Goal: Task Accomplishment & Management: Use online tool/utility

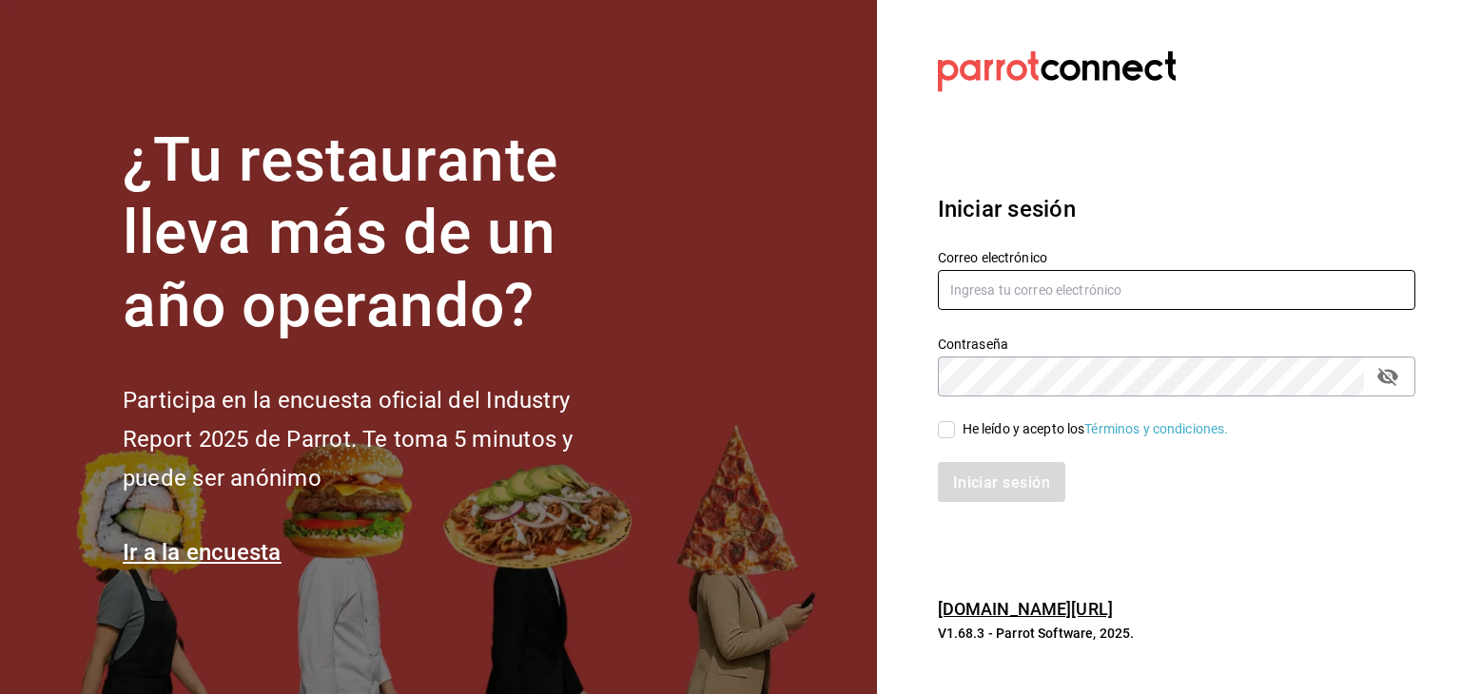
click at [1167, 283] on input "text" at bounding box center [1177, 290] width 478 height 40
type input "[EMAIL_ADDRESS][PERSON_NAME][DOMAIN_NAME]"
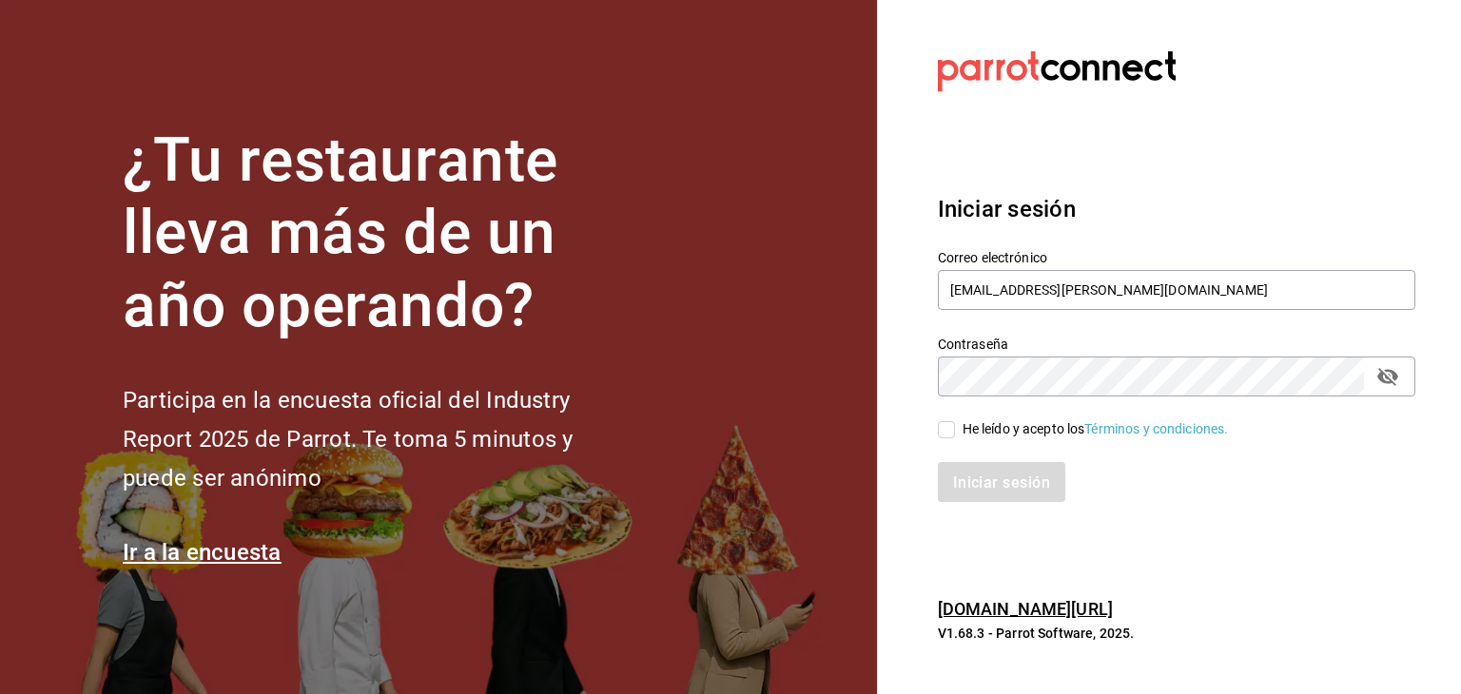
click at [939, 436] on input "He leído y acepto los Términos y condiciones." at bounding box center [946, 429] width 17 height 17
checkbox input "true"
click at [974, 477] on font "Iniciar sesión" at bounding box center [1002, 483] width 97 height 18
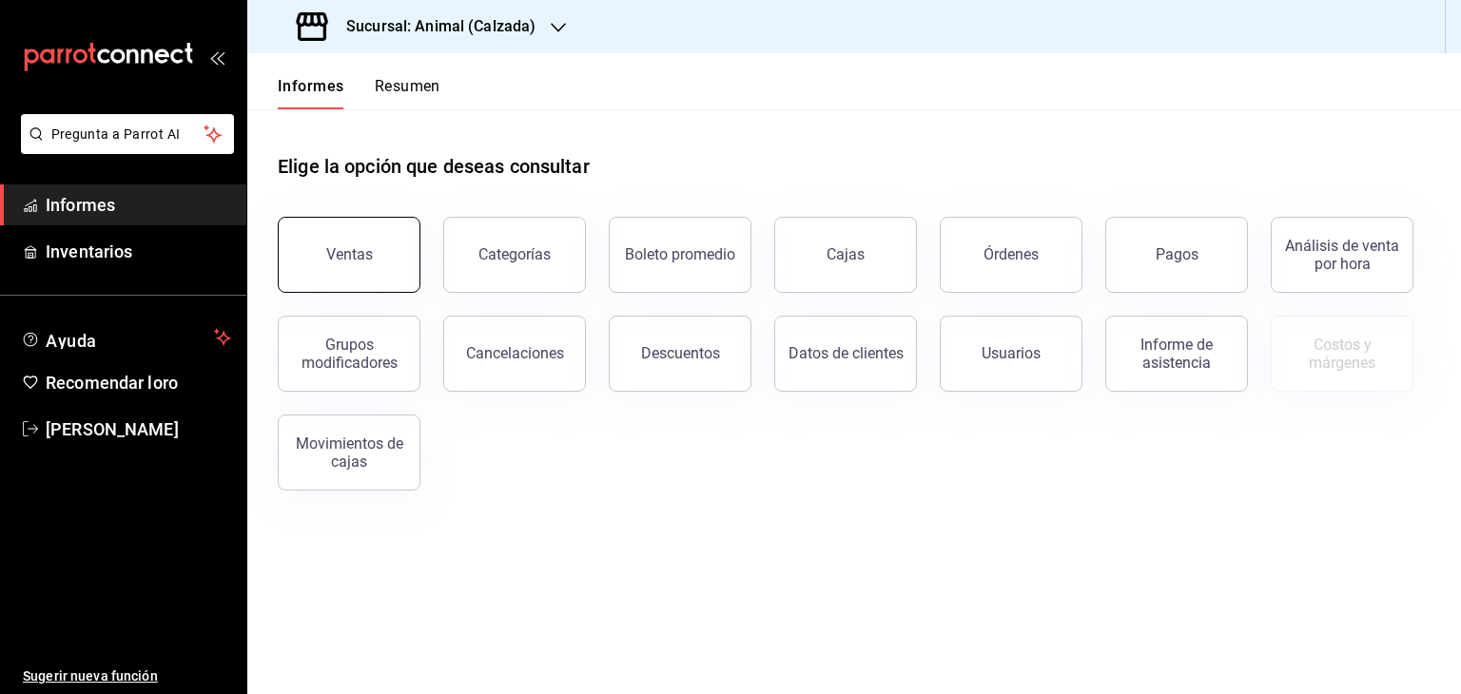
click at [409, 278] on button "Ventas" at bounding box center [349, 255] width 143 height 76
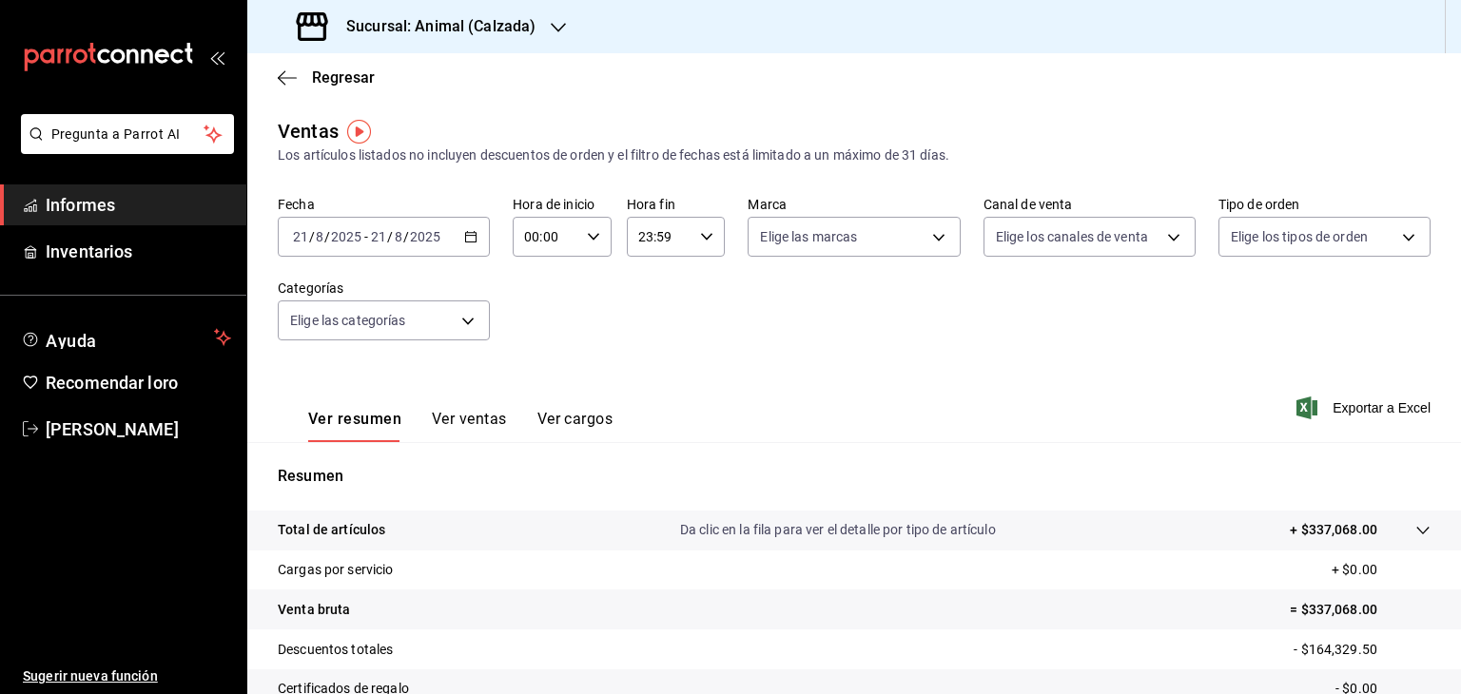
click at [561, 35] on div at bounding box center [558, 27] width 15 height 20
click at [454, 119] on div "Mochomos (Metepec)" at bounding box center [390, 125] width 255 height 20
click at [464, 233] on icon "button" at bounding box center [470, 236] width 13 height 13
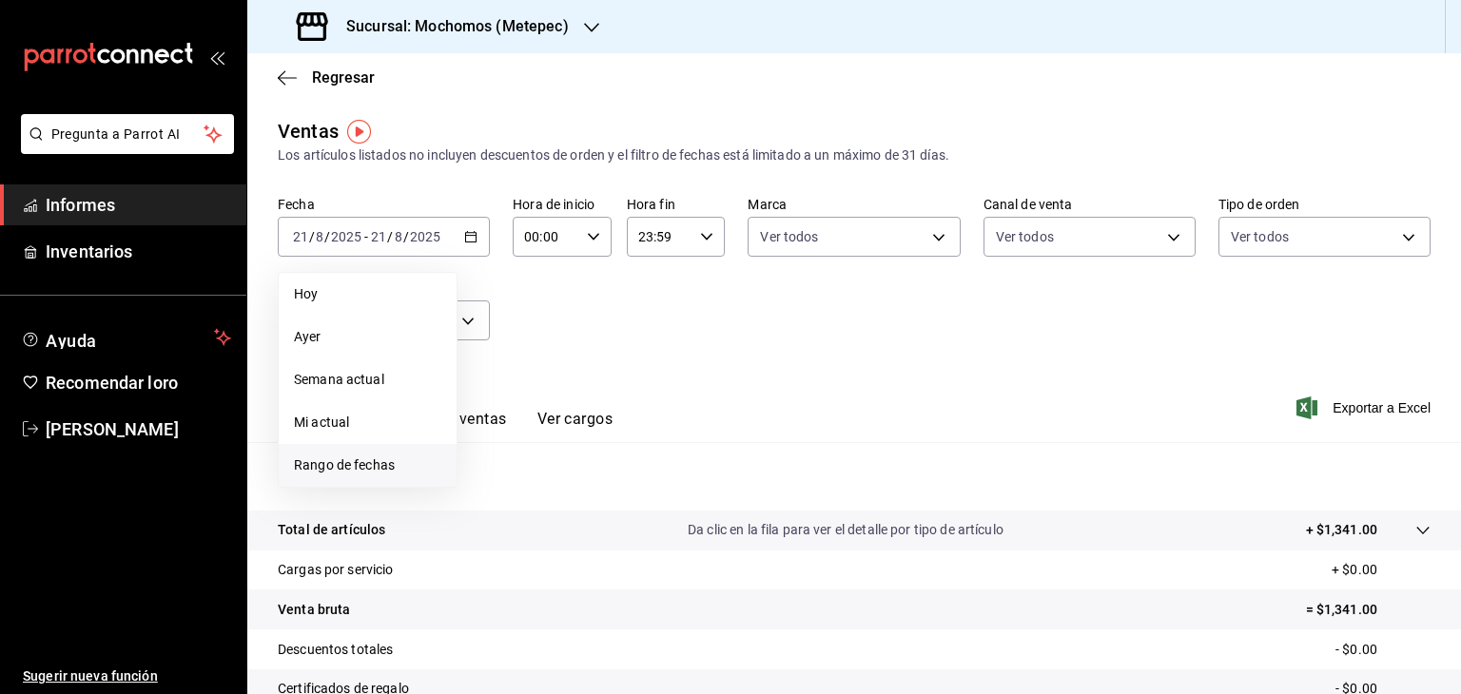
click at [335, 462] on font "Rango de fechas" at bounding box center [344, 465] width 101 height 15
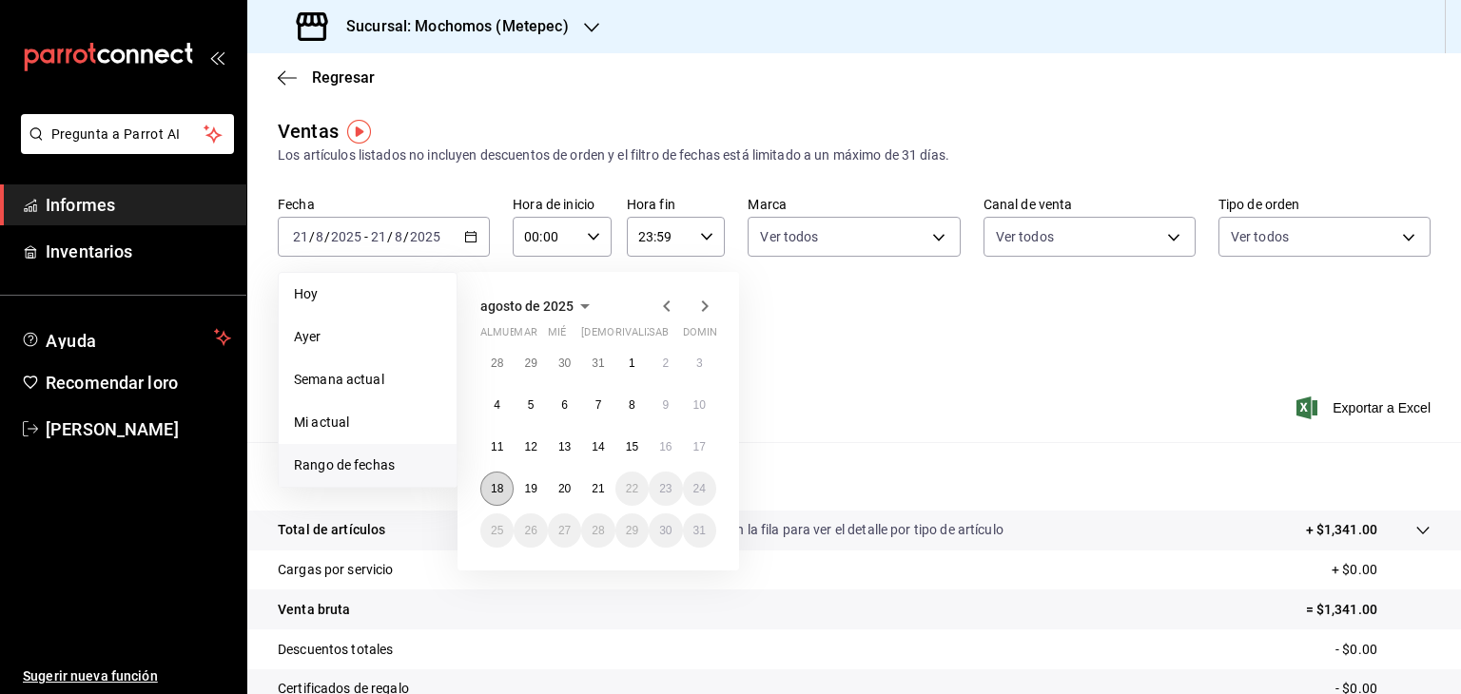
click at [493, 486] on font "18" at bounding box center [497, 488] width 12 height 13
click at [613, 494] on button "21" at bounding box center [597, 489] width 33 height 34
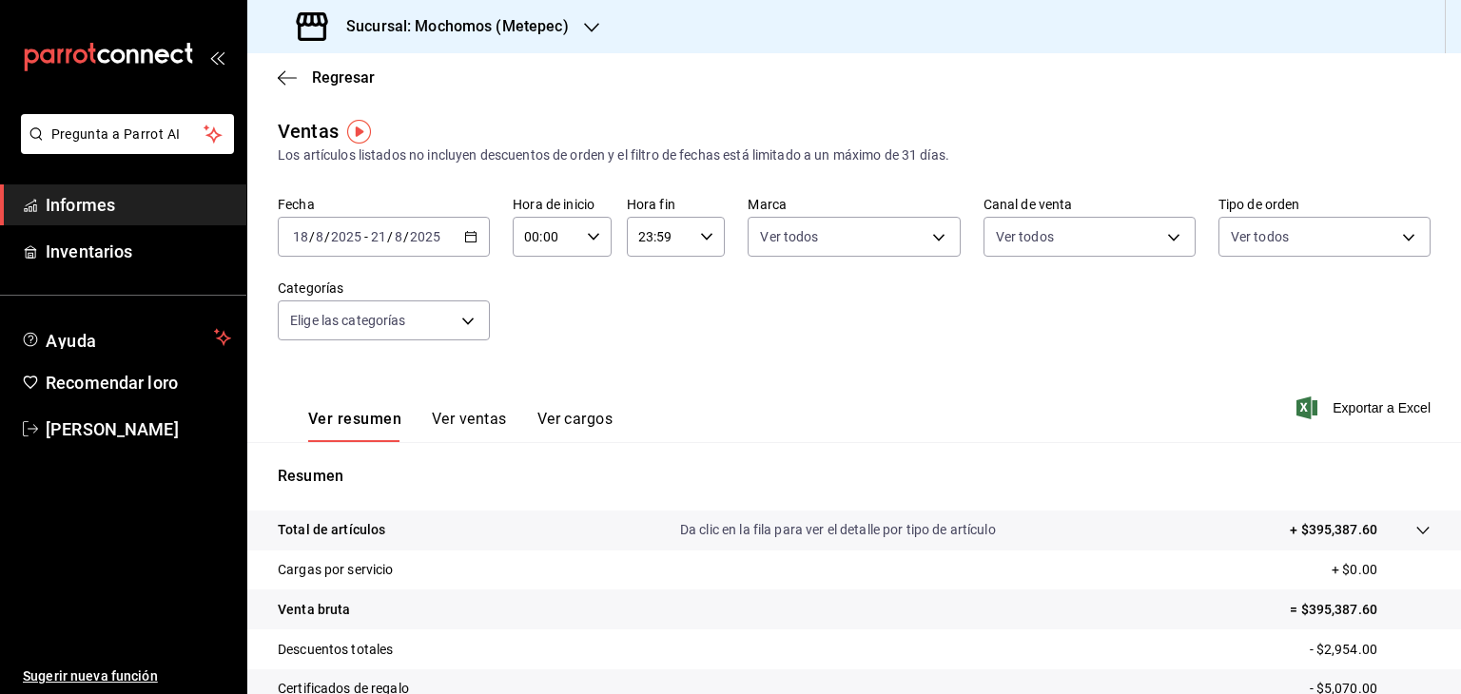
click at [599, 241] on div "00:00 Hora de inicio" at bounding box center [562, 237] width 99 height 40
click at [529, 344] on button "05" at bounding box center [534, 354] width 41 height 38
type input "05:00"
click at [685, 225] on div at bounding box center [730, 347] width 1461 height 694
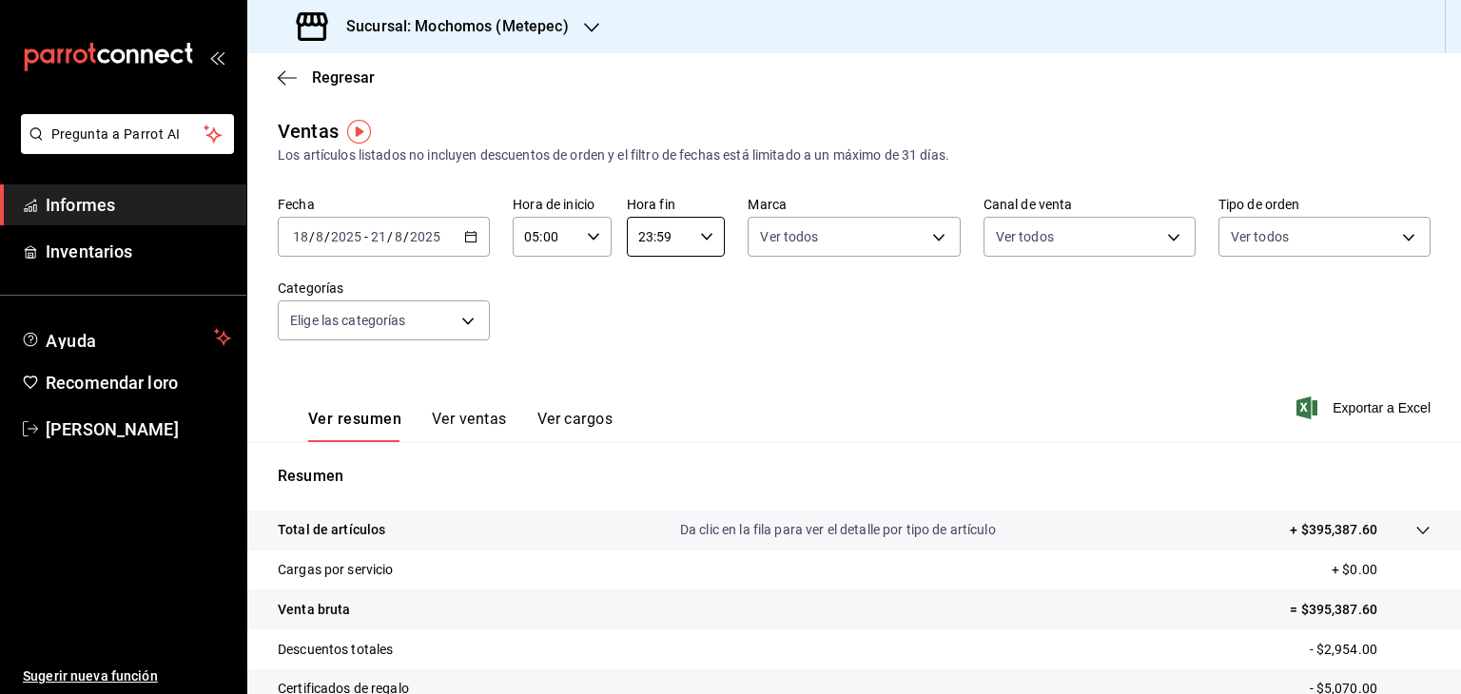
click at [685, 225] on input "23:59" at bounding box center [660, 237] width 67 height 38
click at [661, 294] on button "05" at bounding box center [646, 282] width 41 height 38
click at [696, 291] on font "00" at bounding box center [695, 285] width 15 height 15
type input "05:00"
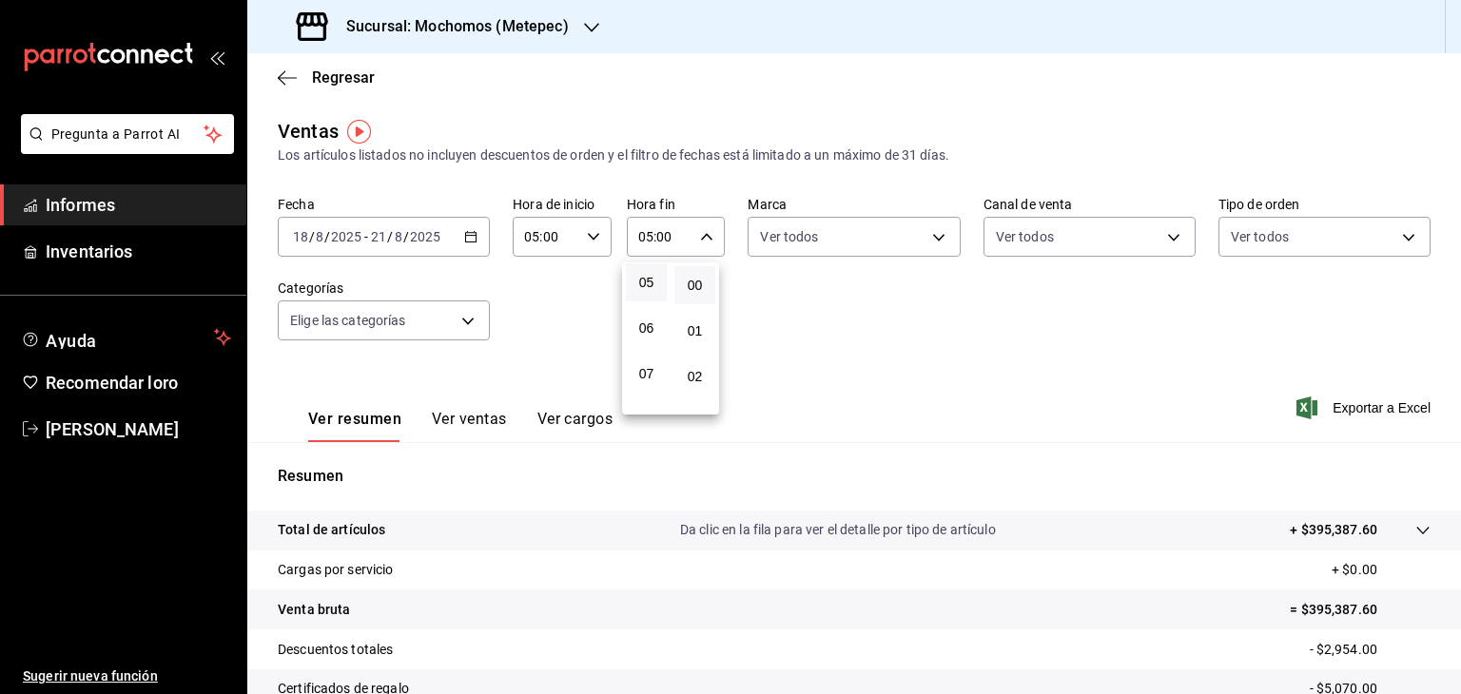
click at [887, 374] on div at bounding box center [730, 347] width 1461 height 694
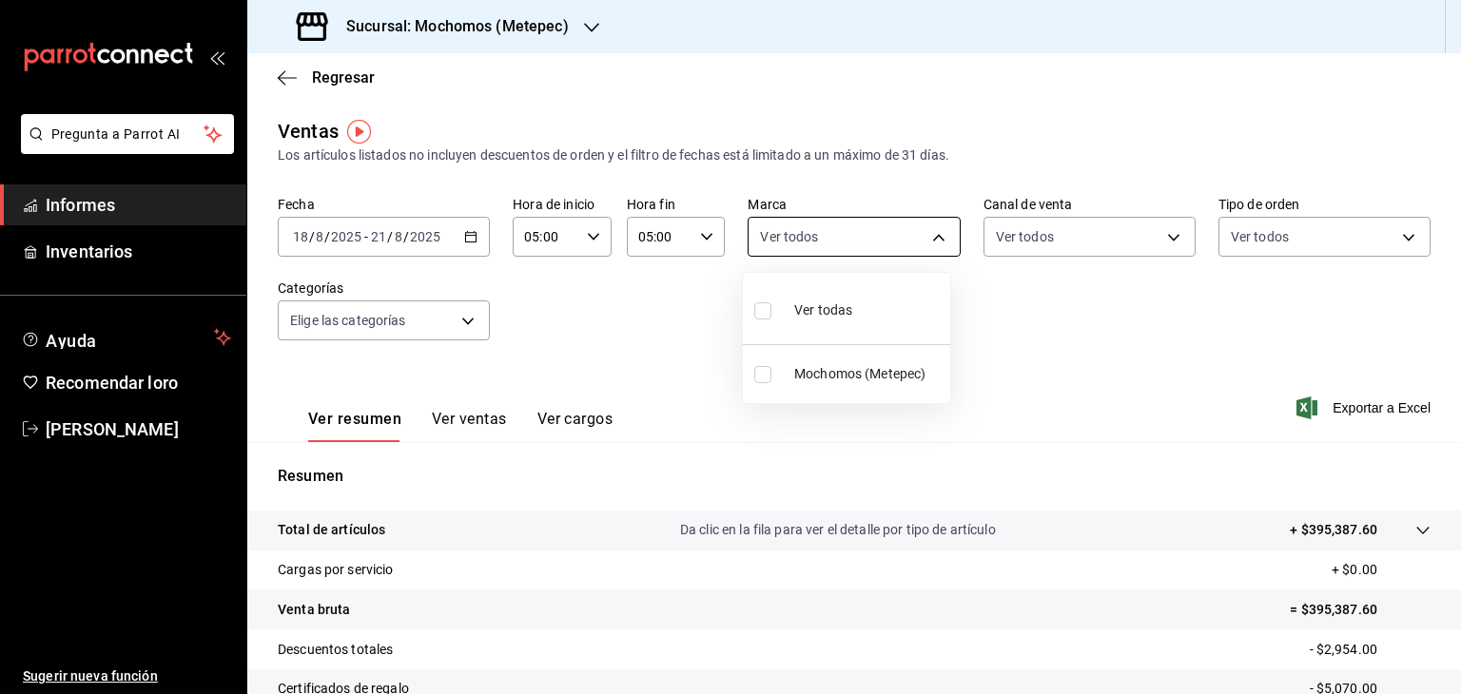
click at [932, 250] on body "Pregunta a Parrot AI Informes Inventarios Ayuda Recomendar loro Cristian Mercad…" at bounding box center [730, 347] width 1461 height 694
click at [852, 366] on font "Mochomos (Metepec)" at bounding box center [859, 373] width 131 height 15
type input "2365f74e-aa6b-4392-bdf2-72765591bddf"
checkbox input "true"
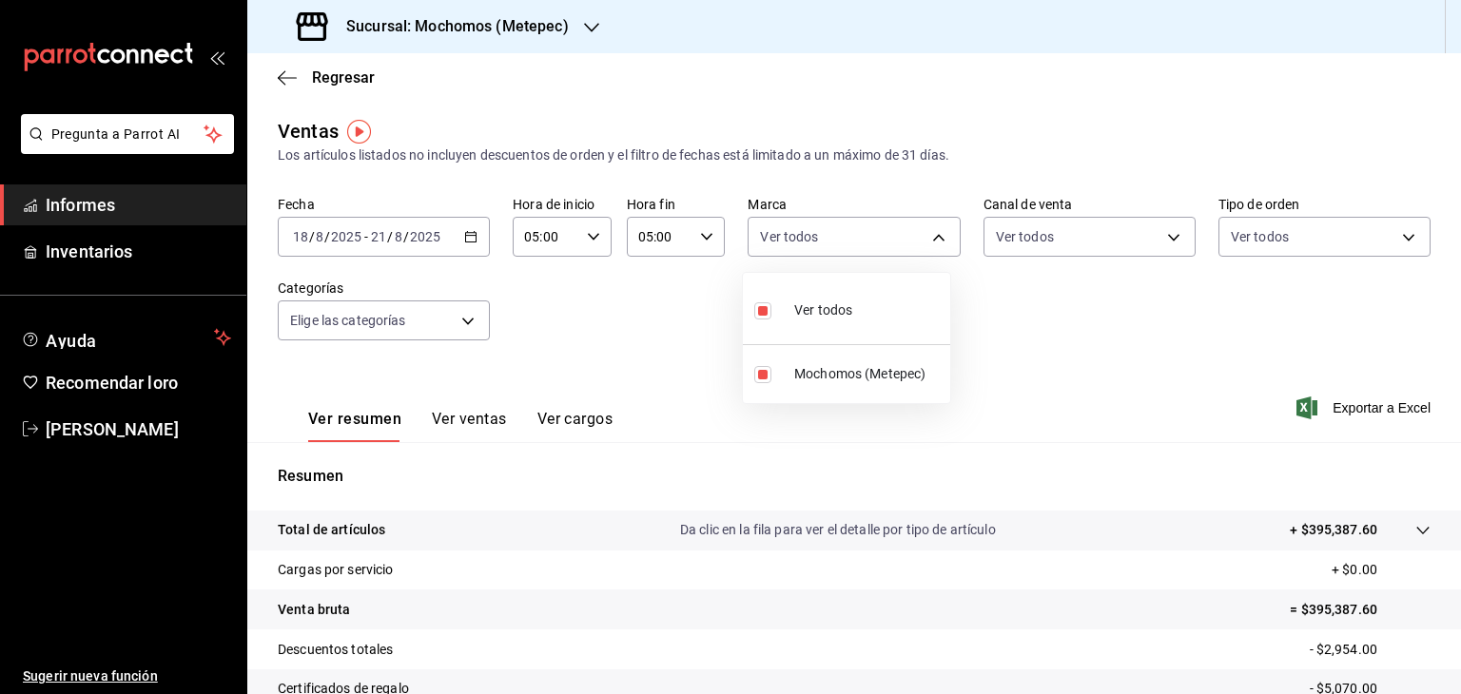
click at [1097, 241] on div at bounding box center [730, 347] width 1461 height 694
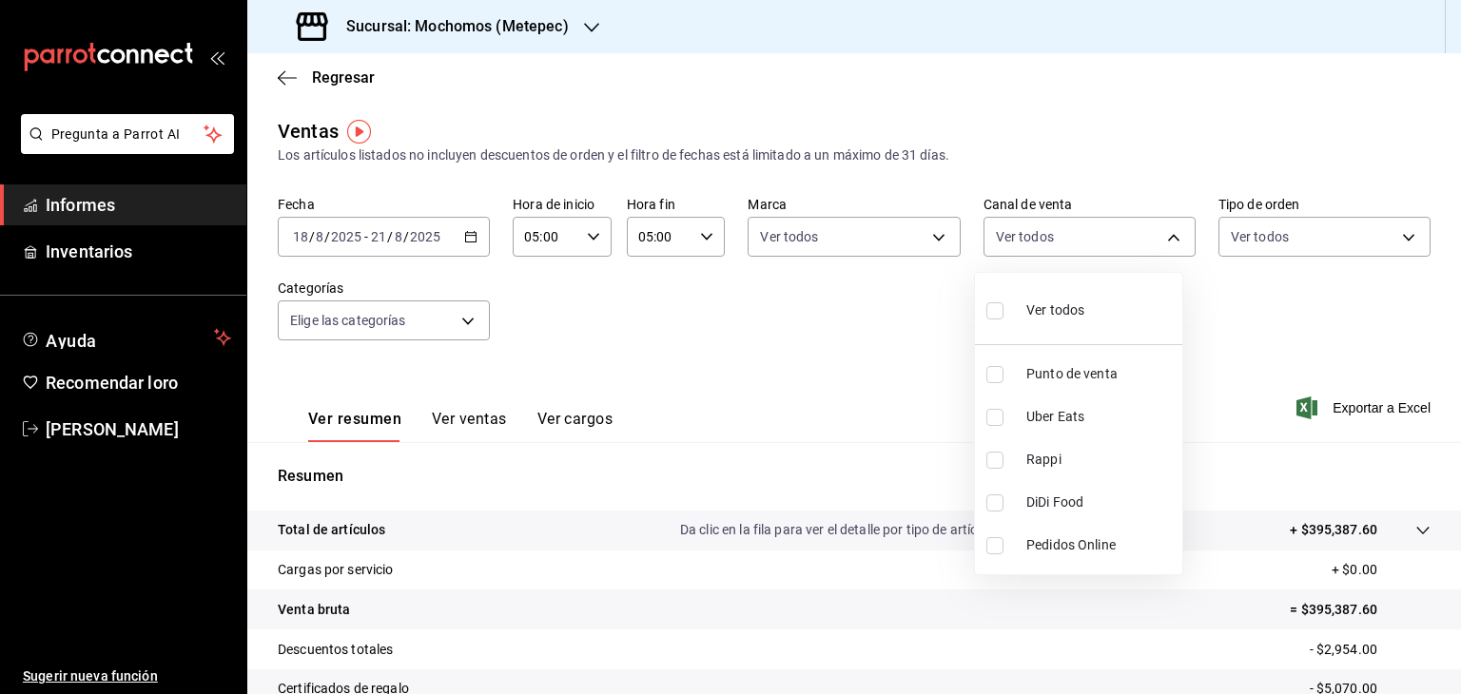
click at [1097, 241] on body "Pregunta a Parrot AI Informes Inventarios Ayuda Recomendar loro Cristian Mercad…" at bounding box center [730, 347] width 1461 height 694
click at [1043, 323] on div "Ver todos" at bounding box center [1035, 308] width 98 height 41
type input "PARROT,UBER_EATS,RAPPI,DIDI_FOOD,ONLINE"
checkbox input "true"
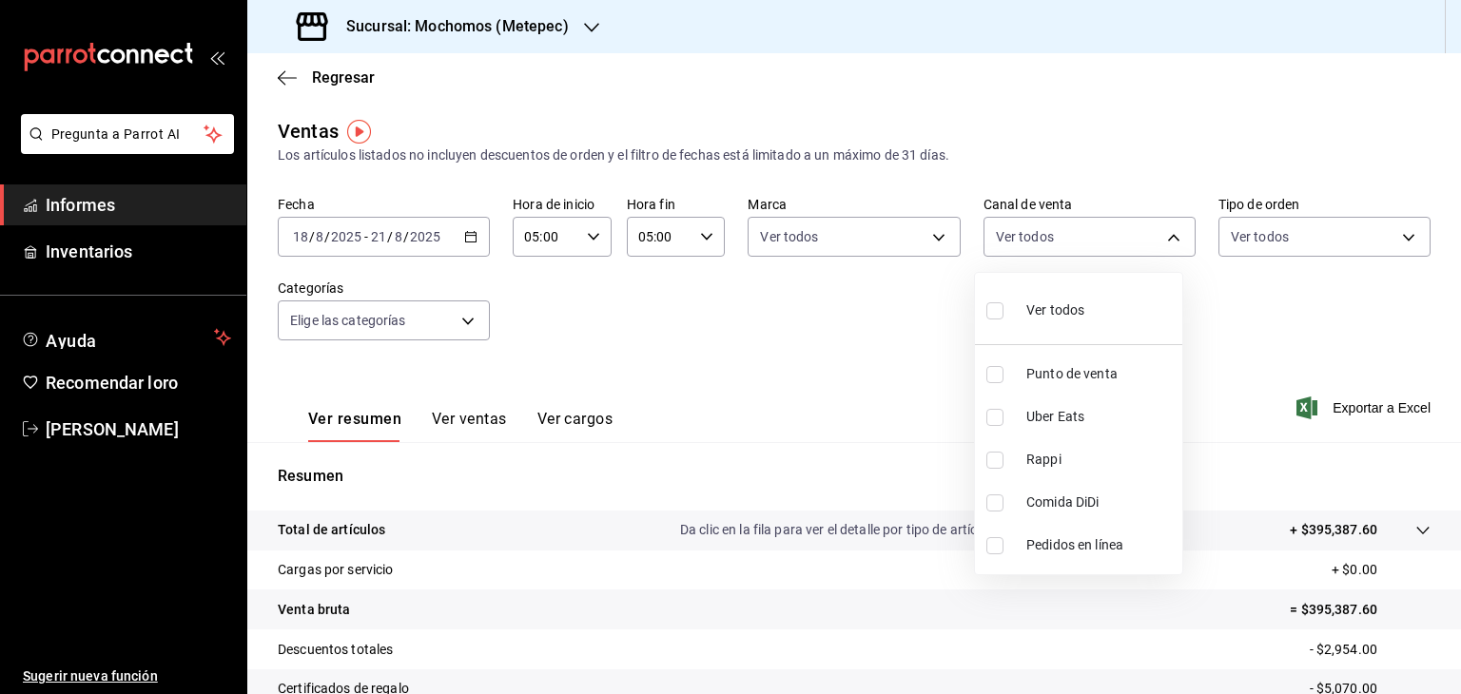
checkbox input "true"
click at [1246, 351] on div at bounding box center [730, 347] width 1461 height 694
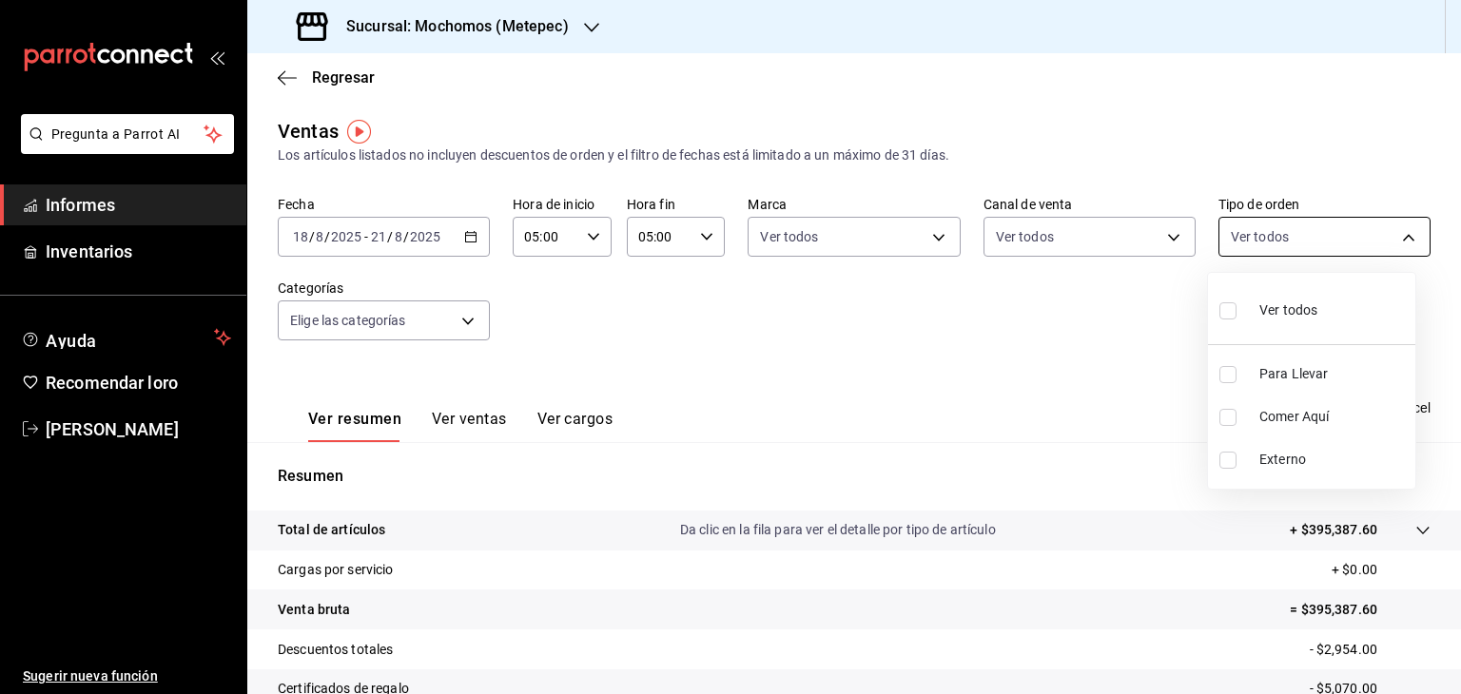
click at [1349, 255] on body "Pregunta a Parrot AI Informes Inventarios Ayuda Recomendar loro Cristian Mercad…" at bounding box center [730, 347] width 1461 height 694
click at [1275, 294] on div "Ver todos" at bounding box center [1268, 308] width 98 height 41
type input "3a236ed8-2e24-47ca-8e59-ead494492482,da8509e8-5fca-4f62-958e-973104937870,EXTER…"
checkbox input "true"
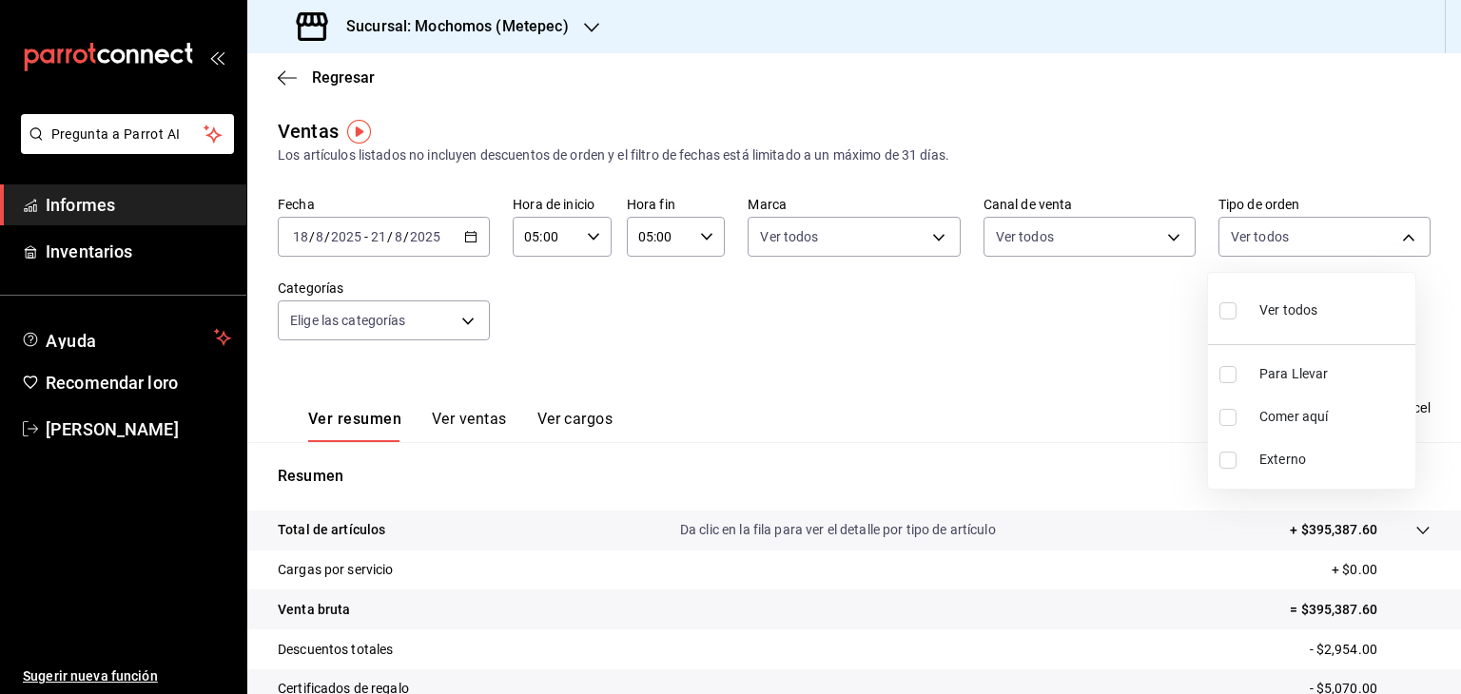
checkbox input "true"
click at [523, 286] on div at bounding box center [730, 347] width 1461 height 694
drag, startPoint x: 483, startPoint y: 300, endPoint x: 465, endPoint y: 315, distance: 23.6
click at [465, 315] on div "Elige las categorías" at bounding box center [384, 317] width 212 height 48
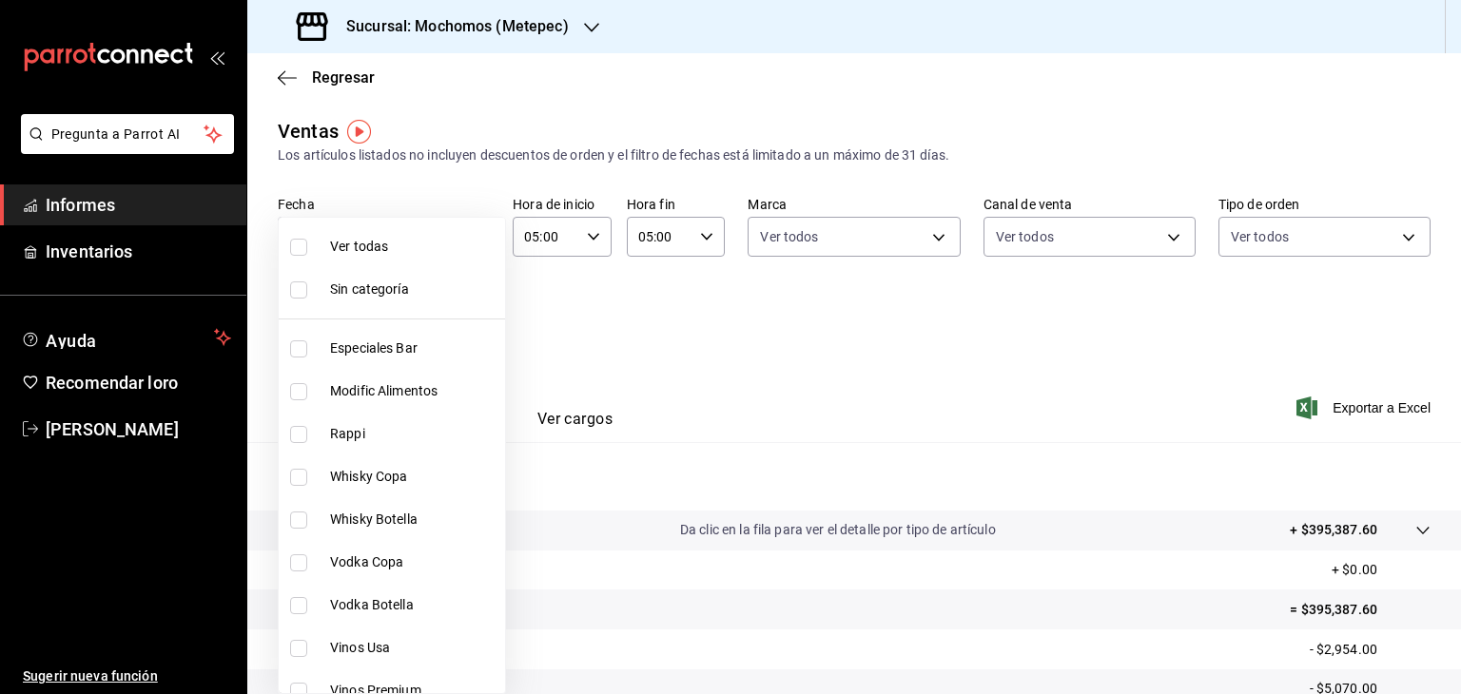
click at [465, 315] on body "Pregunta a Parrot AI Informes Inventarios Ayuda Recomendar loro Cristian Mercad…" at bounding box center [730, 347] width 1461 height 694
click at [385, 257] on li "Ver todos" at bounding box center [446, 246] width 334 height 43
type input "c9cbc288-c827-488d-81f5-370afefb1912,46081463-7037-4dd2-a9ab-e56ff6a8fa7c,bf958…"
checkbox input "true"
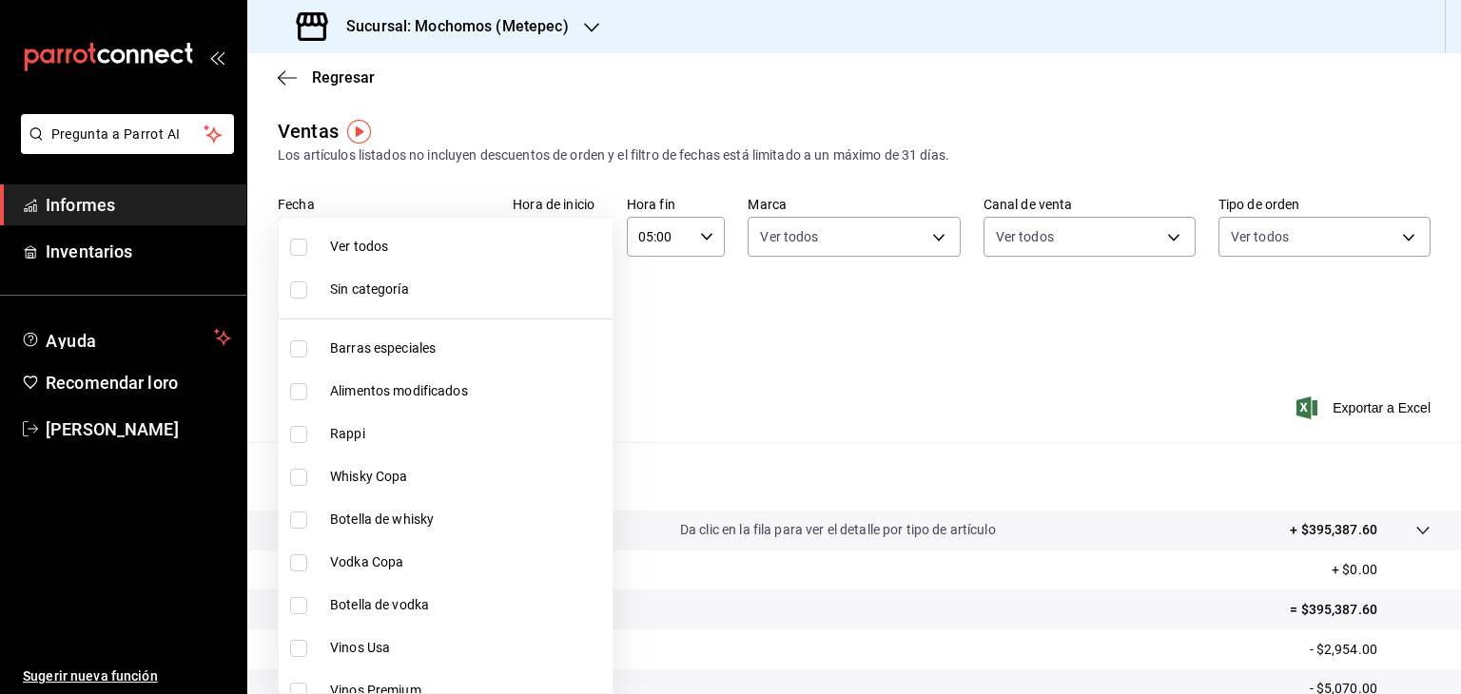
checkbox input "true"
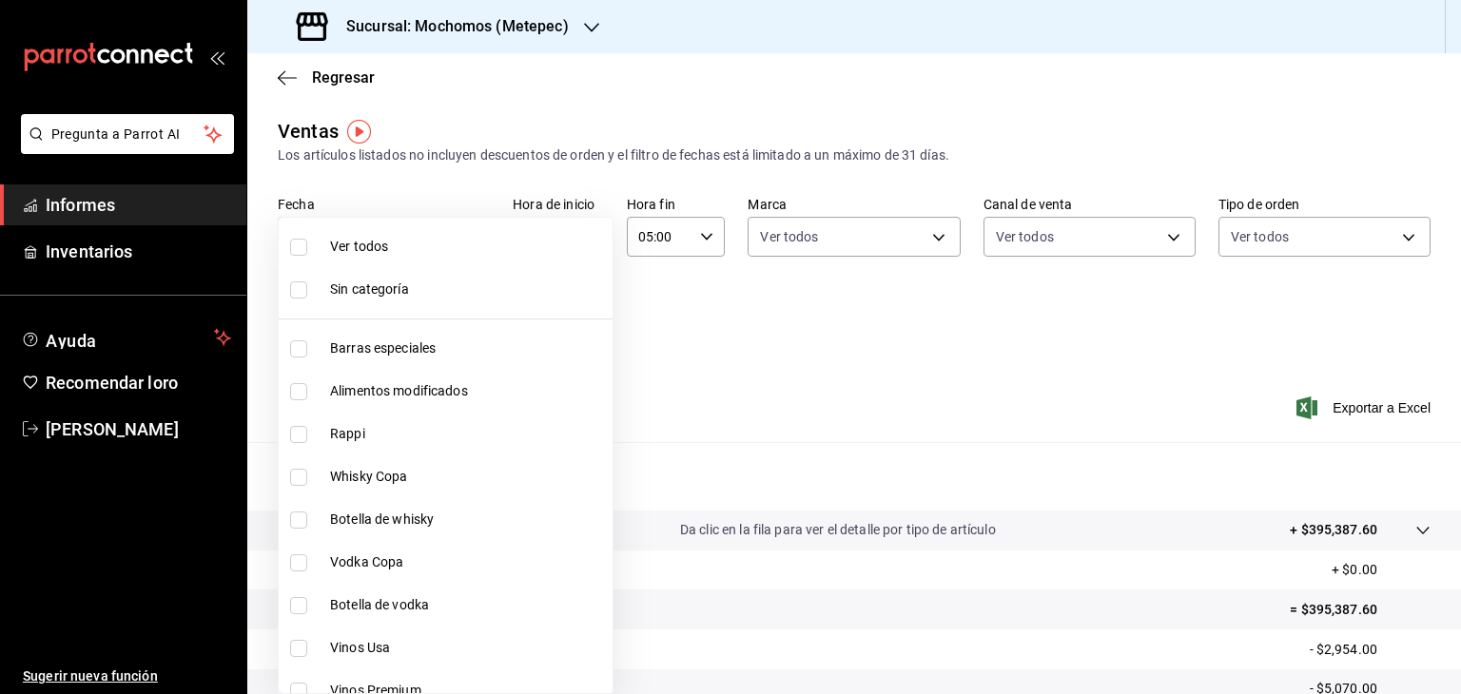
checkbox input "true"
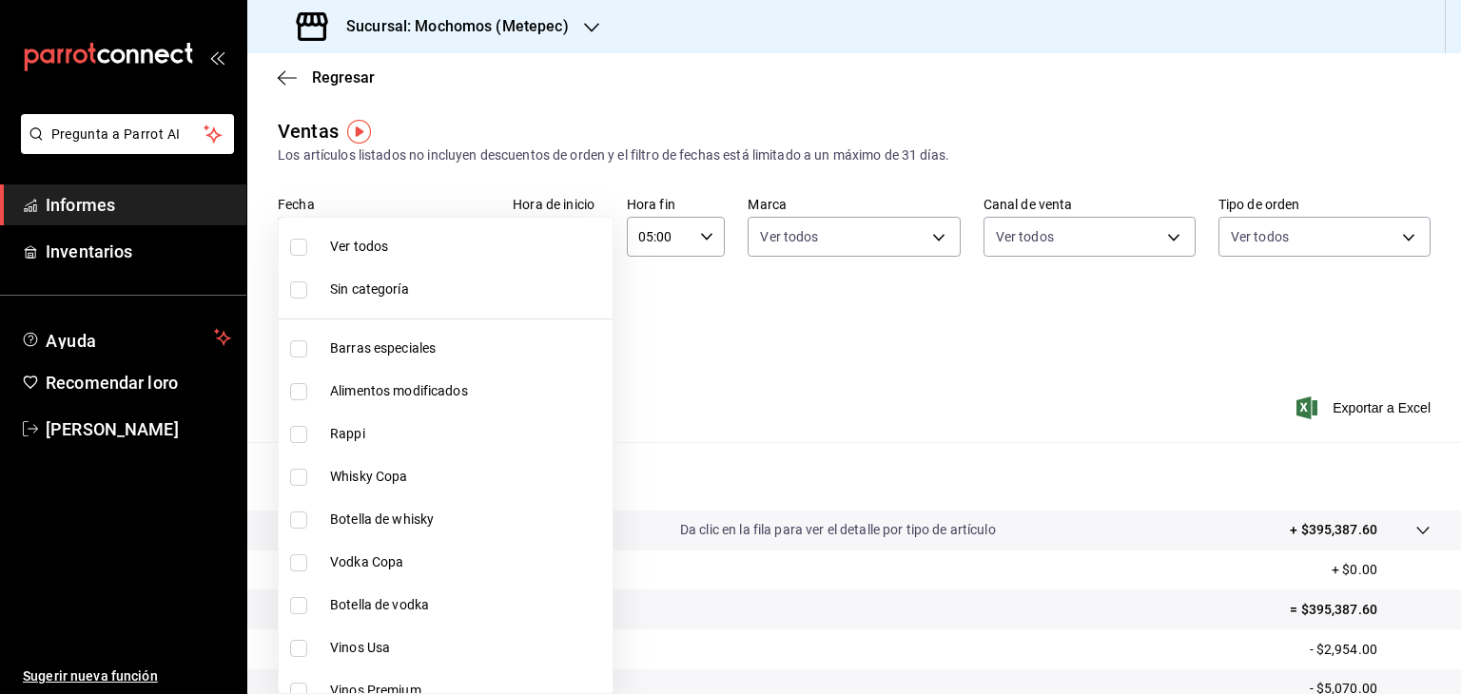
checkbox input "true"
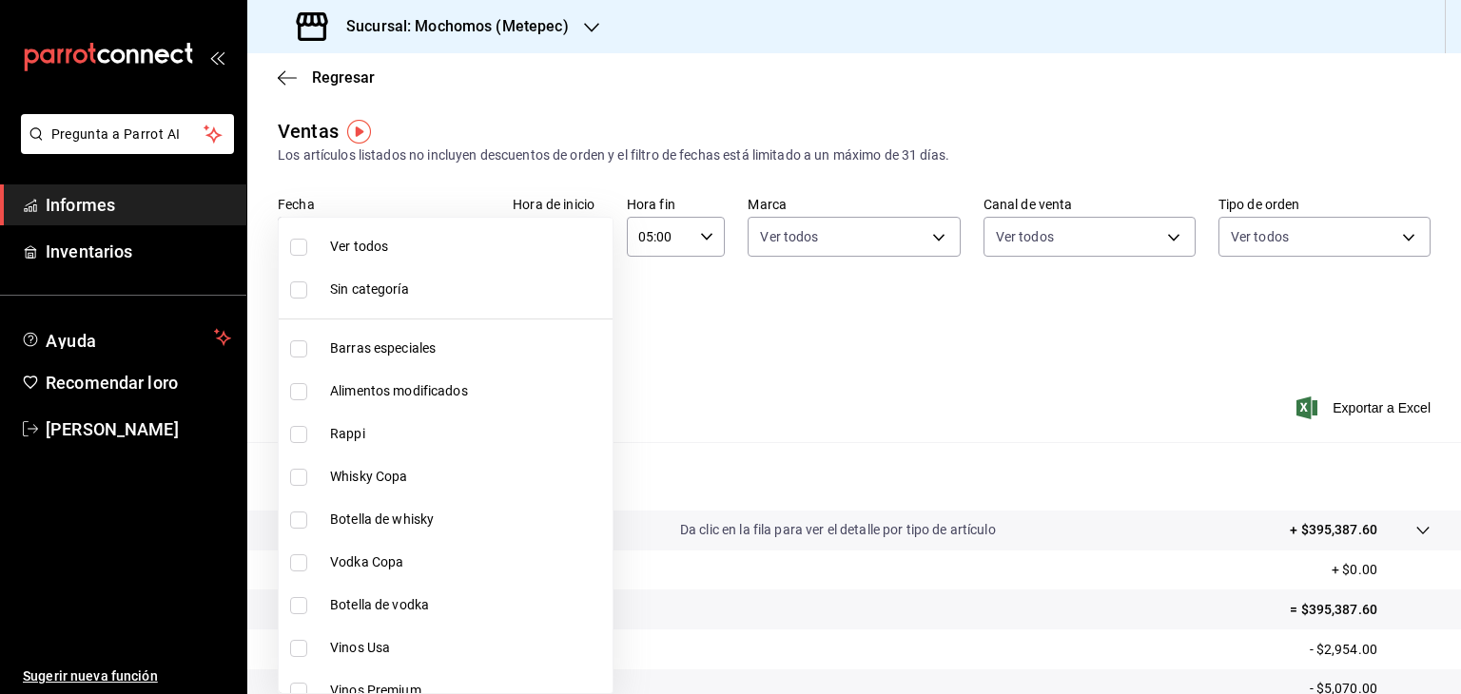
checkbox input "true"
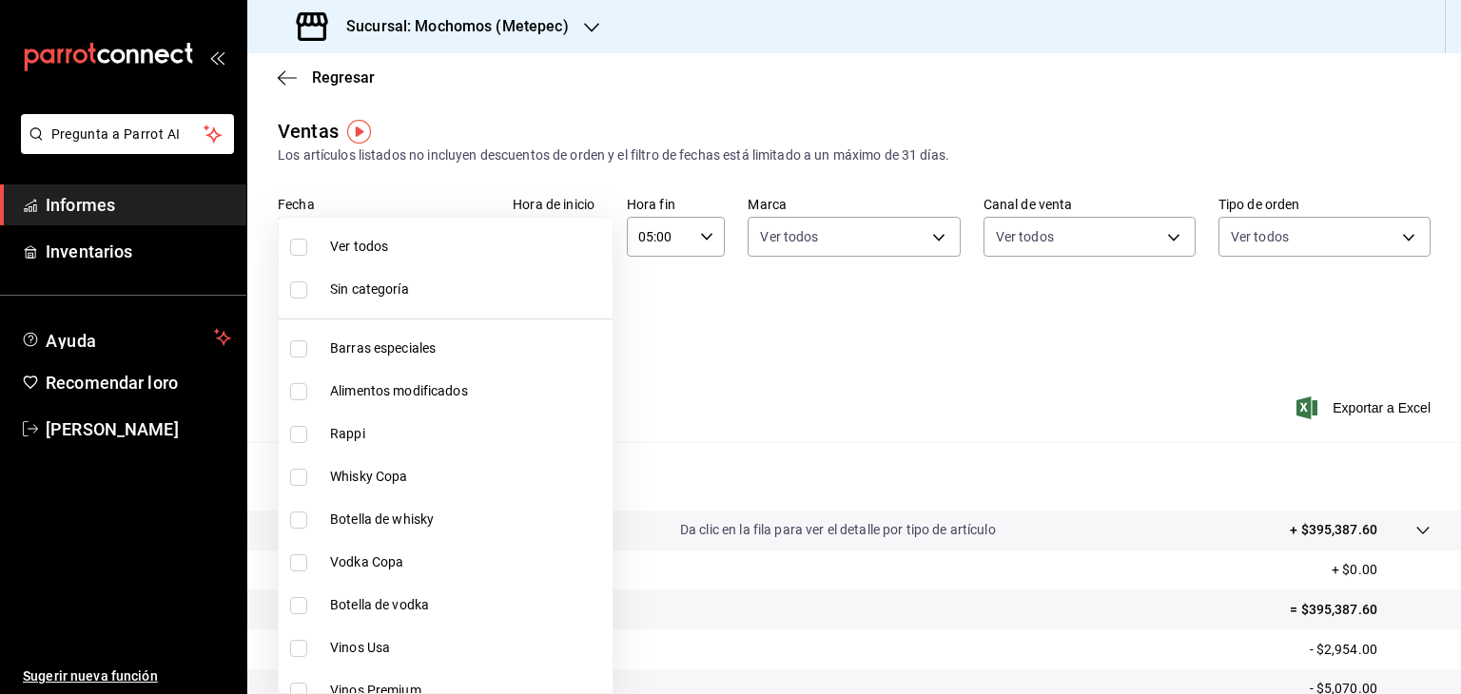
checkbox input "true"
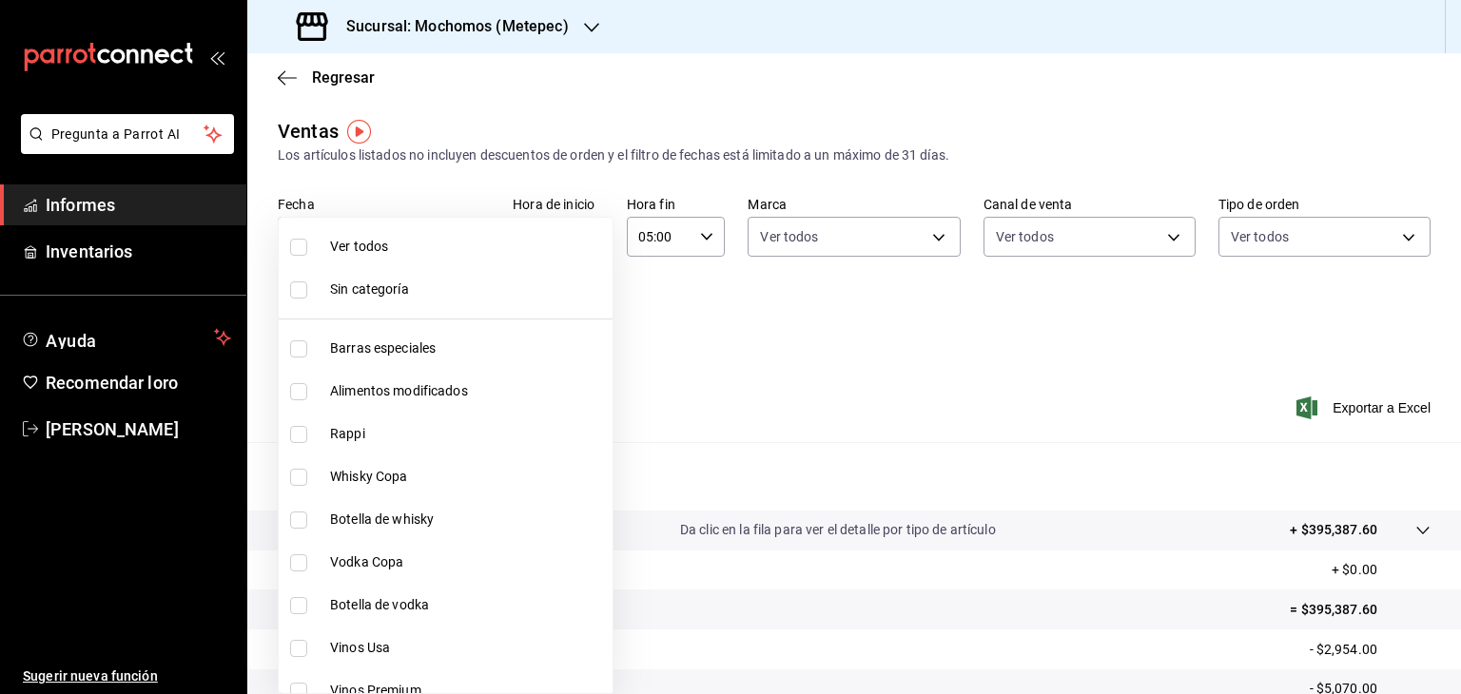
checkbox input "true"
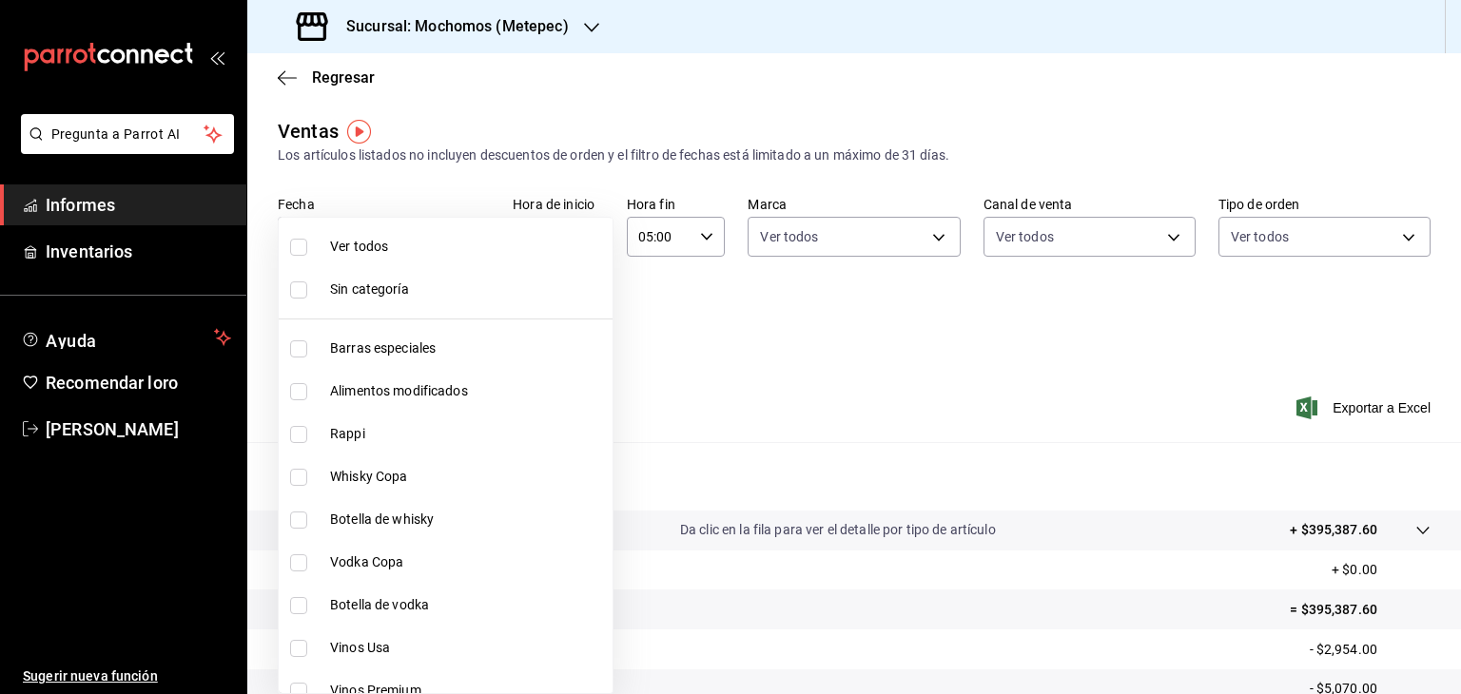
checkbox input "true"
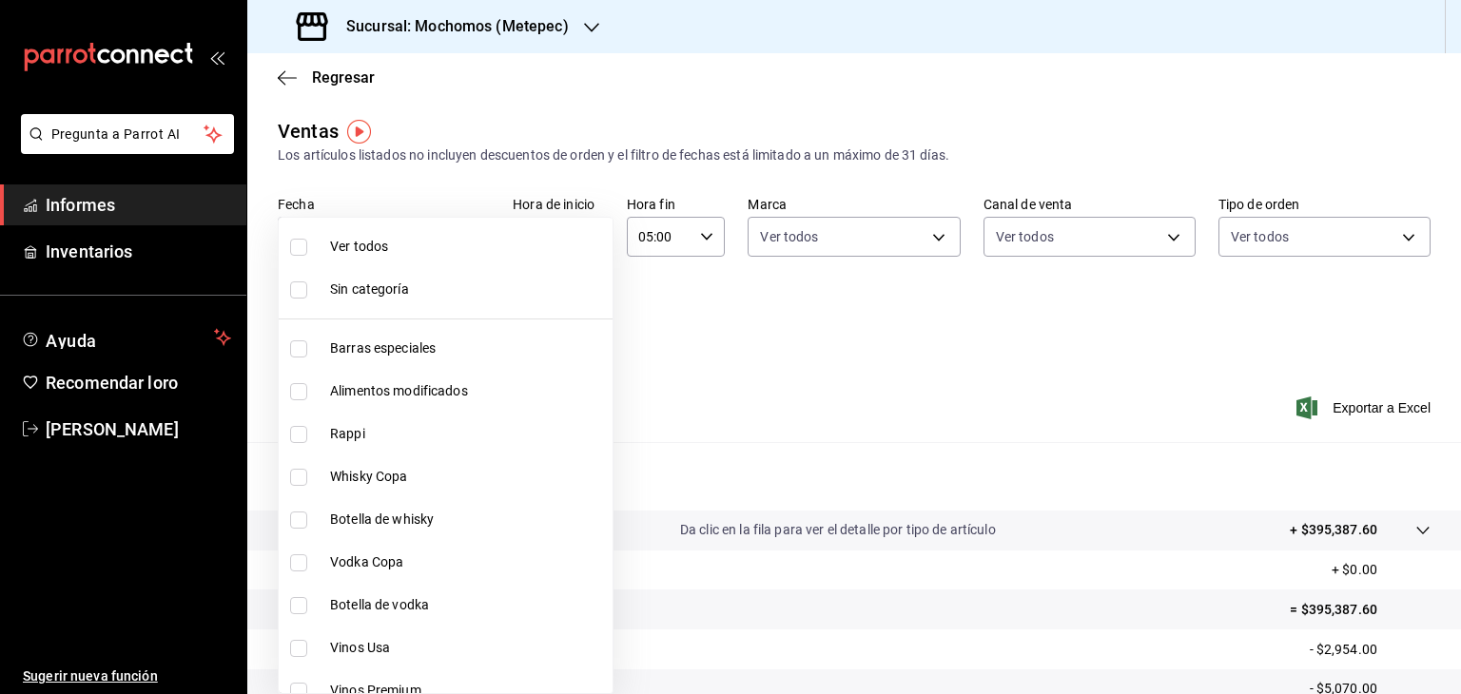
checkbox input "true"
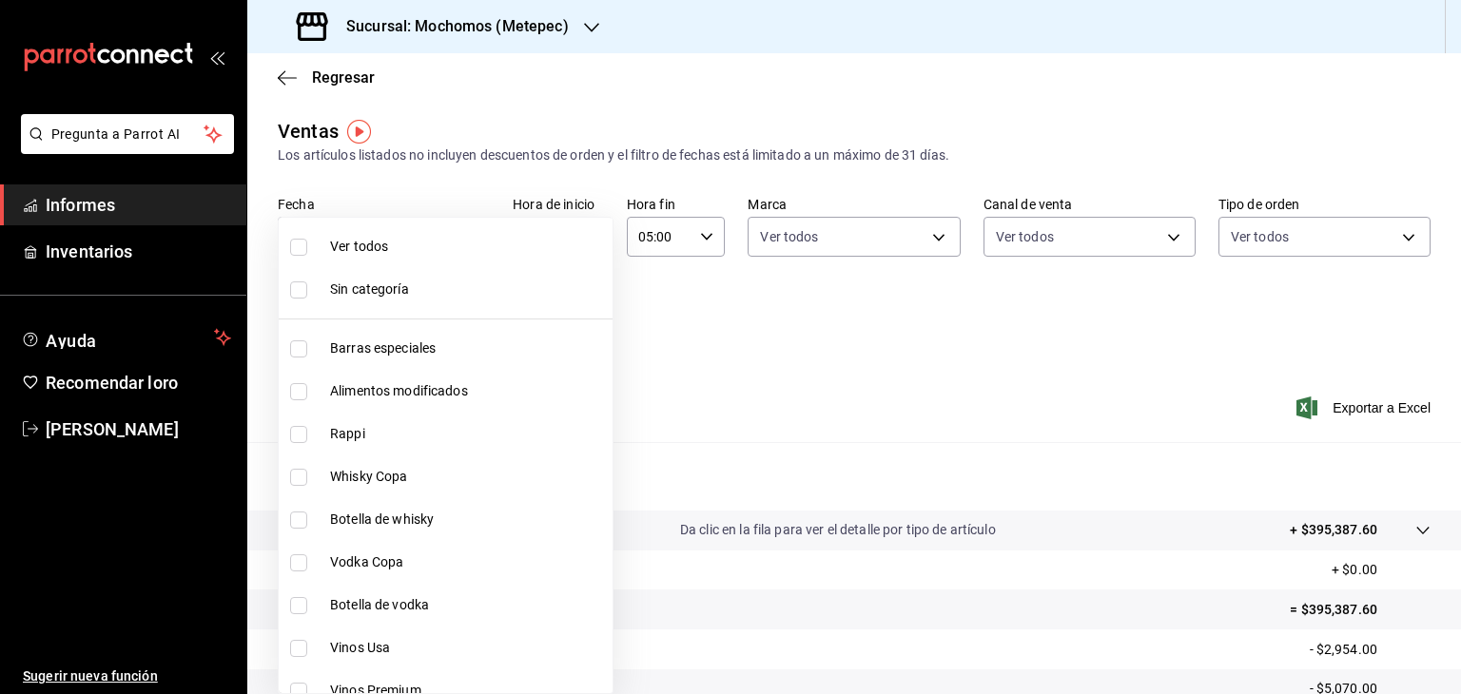
checkbox input "true"
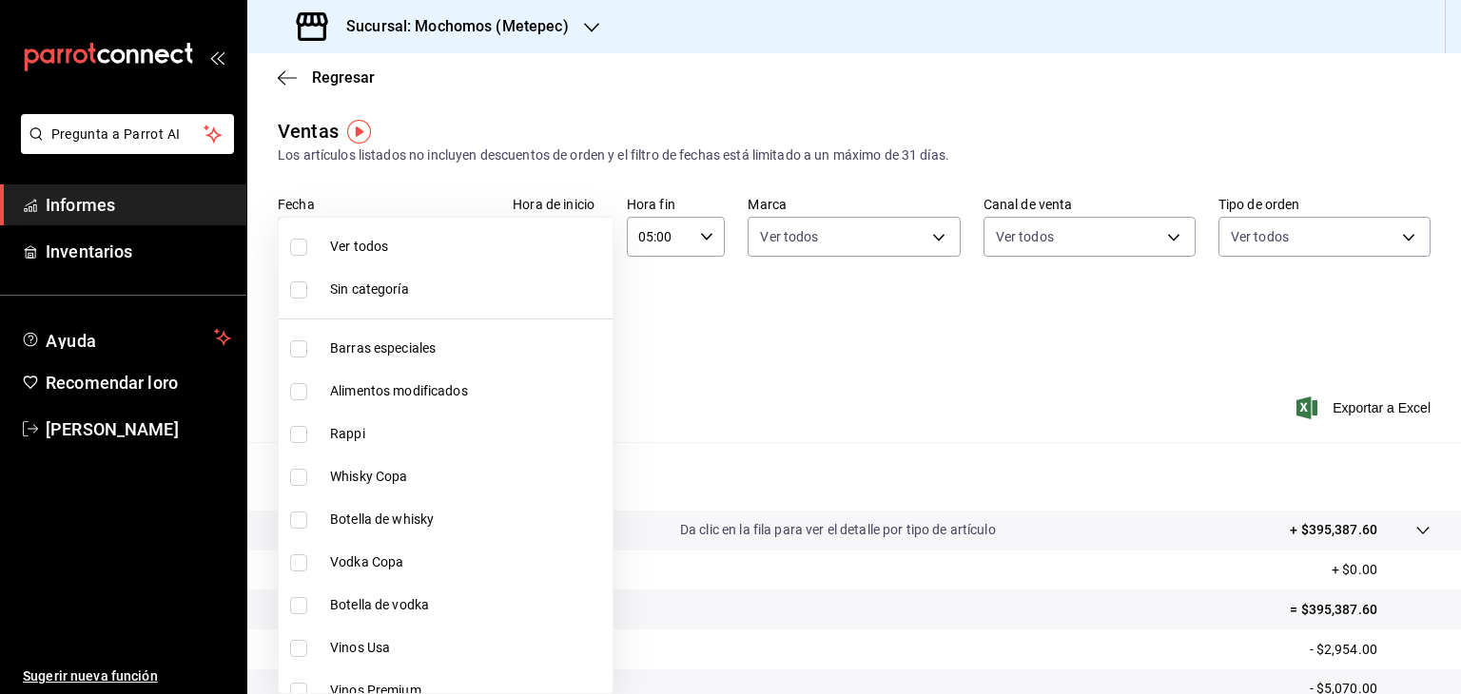
checkbox input "true"
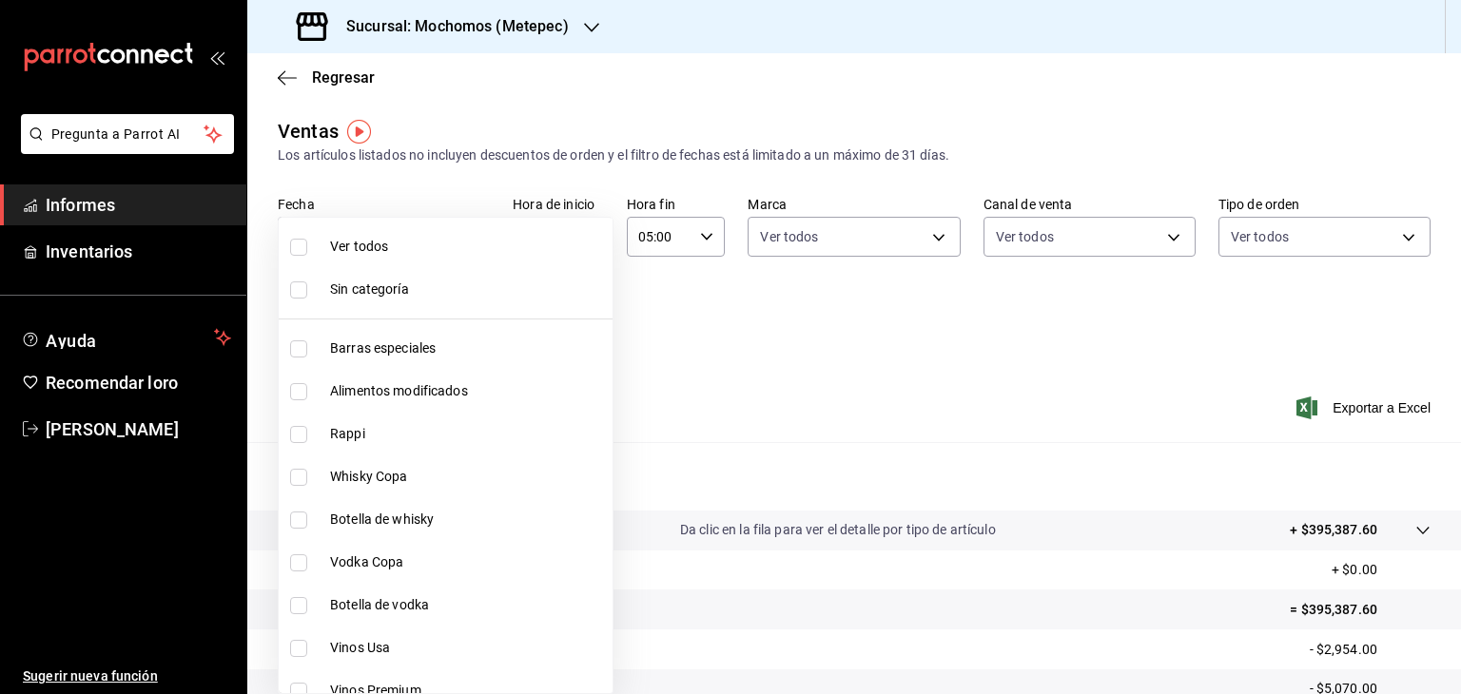
checkbox input "true"
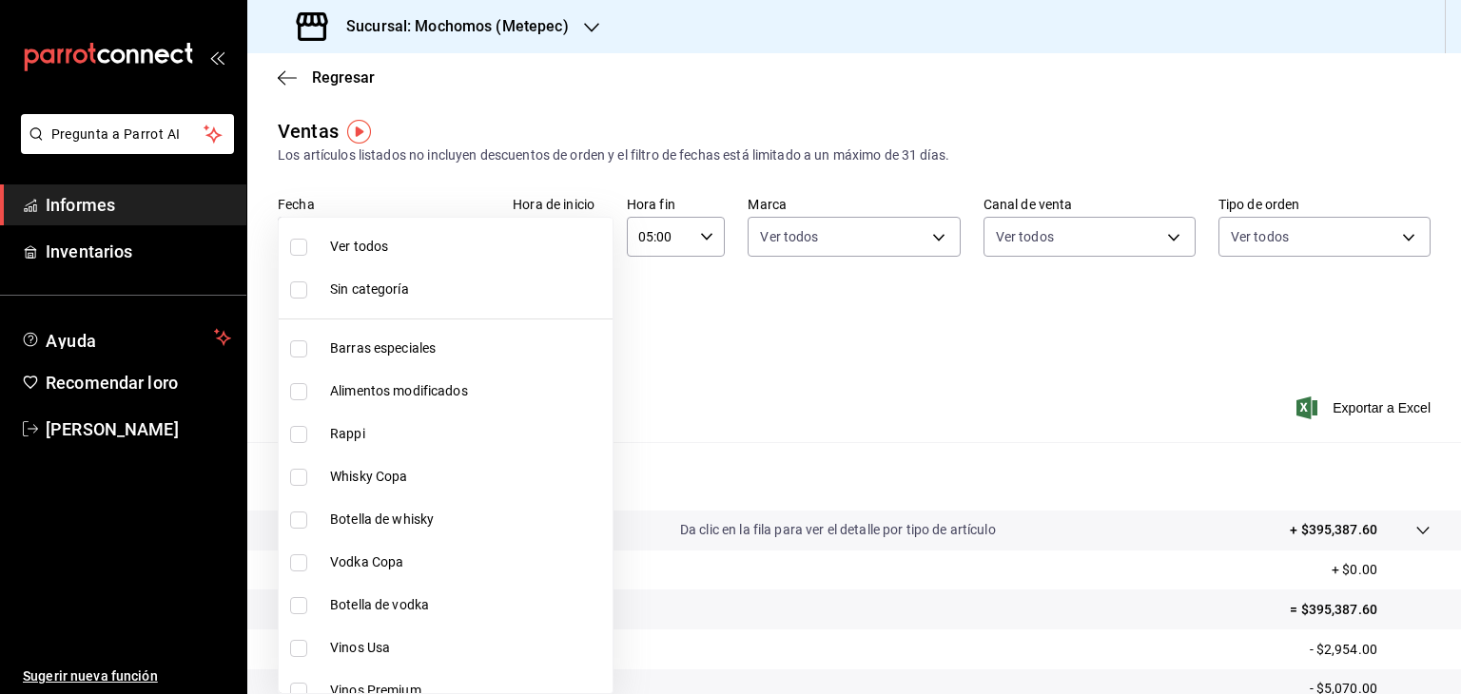
checkbox input "true"
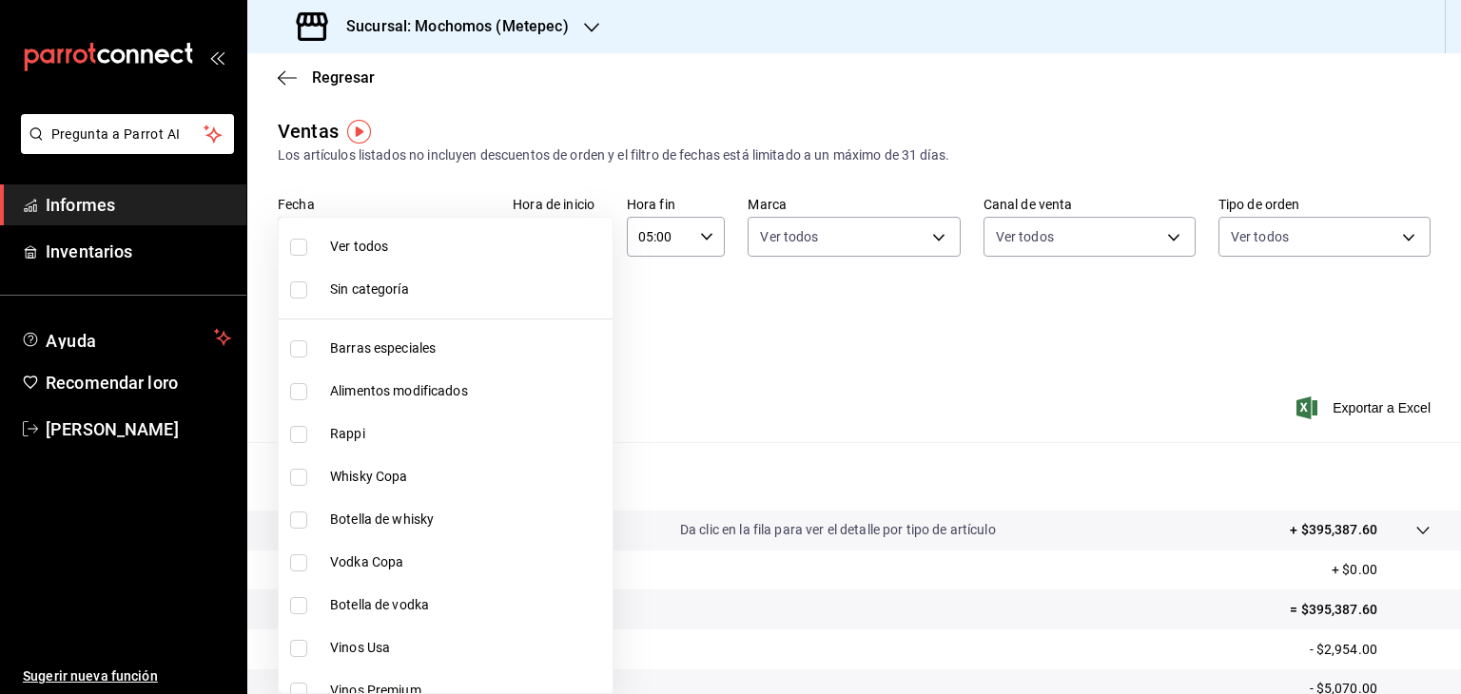
checkbox input "true"
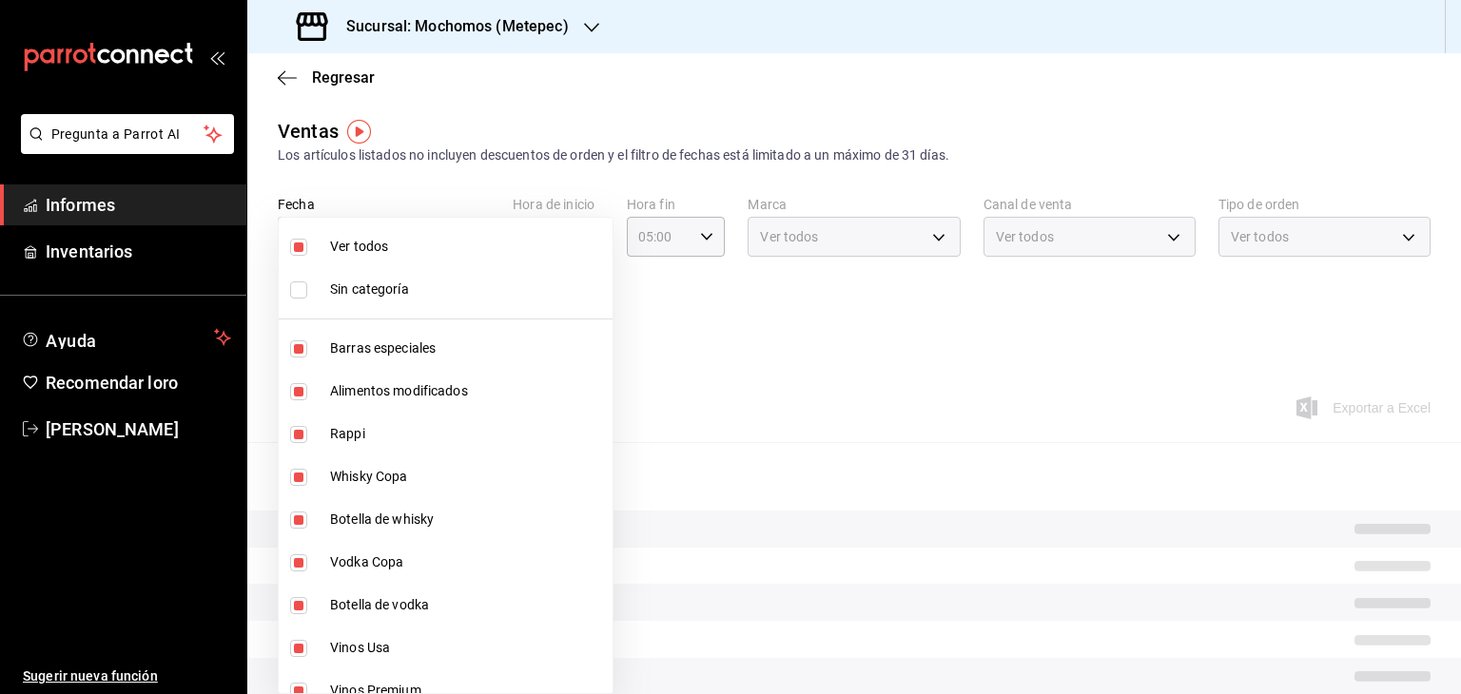
click at [755, 380] on div at bounding box center [730, 347] width 1461 height 694
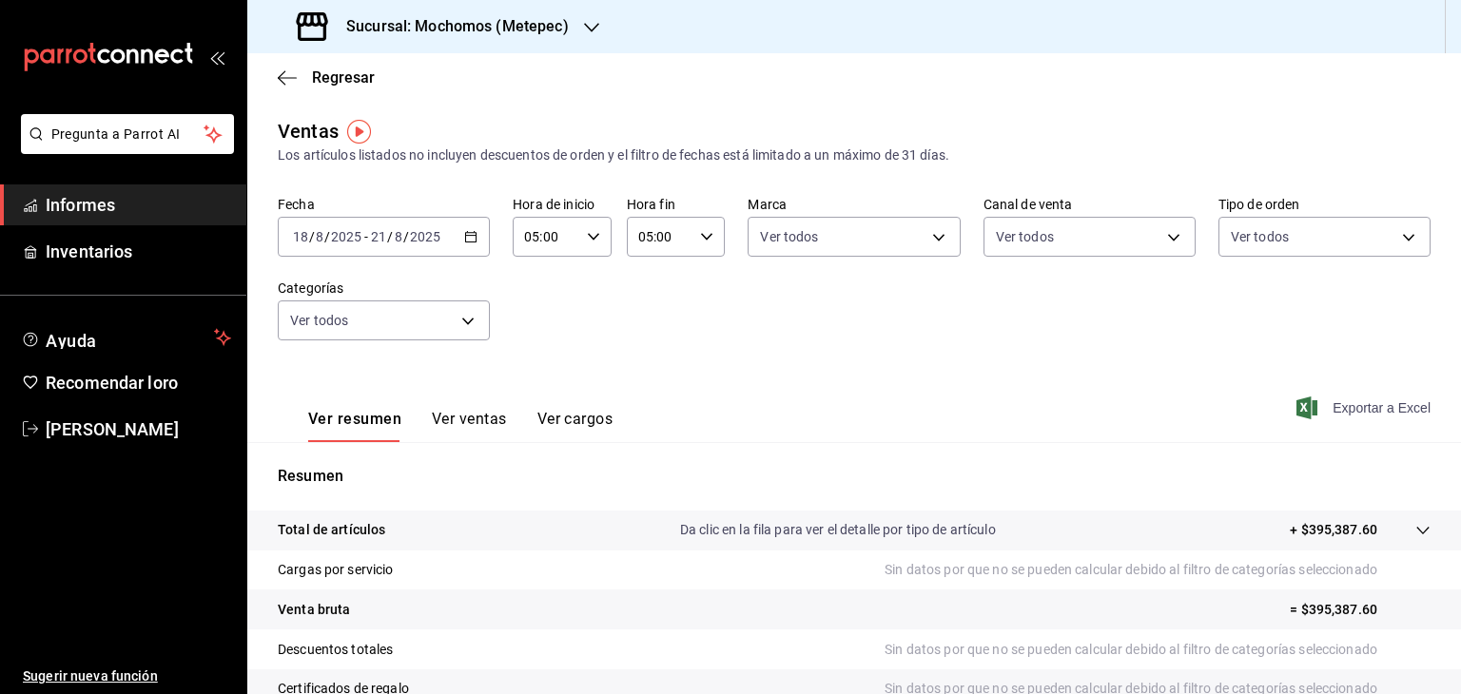
click at [1336, 415] on font "Exportar a Excel" at bounding box center [1382, 407] width 98 height 15
